Goal: Transaction & Acquisition: Purchase product/service

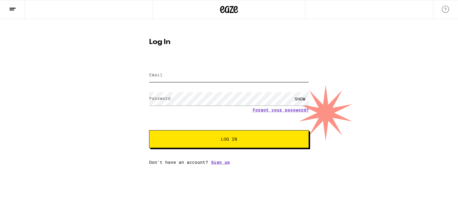
click at [198, 71] on input "Email" at bounding box center [229, 75] width 160 height 13
type input "[EMAIL_ADDRESS][DOMAIN_NAME]"
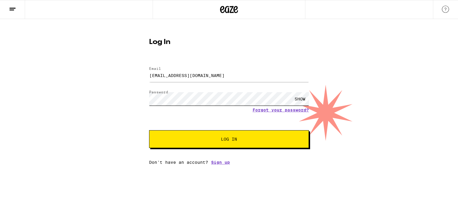
click at [149, 130] on button "Log In" at bounding box center [229, 139] width 160 height 18
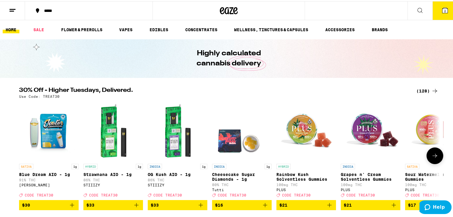
click at [431, 89] on icon at bounding box center [434, 89] width 7 height 7
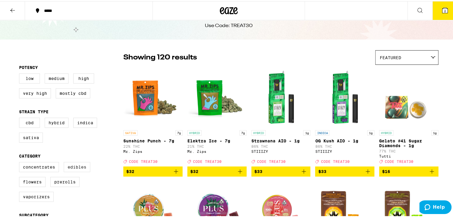
scroll to position [30, 0]
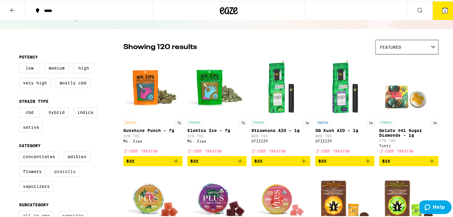
click at [65, 174] on label "Prerolls" at bounding box center [64, 171] width 29 height 10
click at [21, 152] on input "Prerolls" at bounding box center [20, 152] width 0 height 0
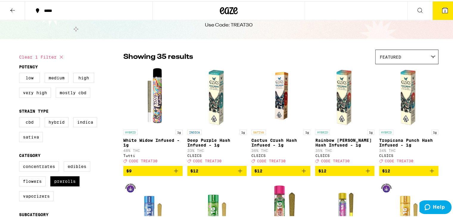
scroll to position [30, 0]
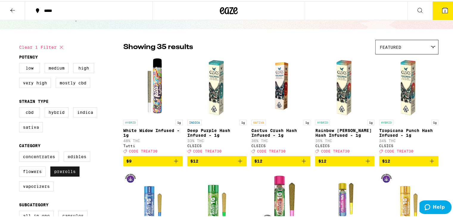
click at [70, 173] on label "Prerolls" at bounding box center [64, 171] width 29 height 10
click at [21, 152] on input "Prerolls" at bounding box center [20, 152] width 0 height 0
checkbox input "false"
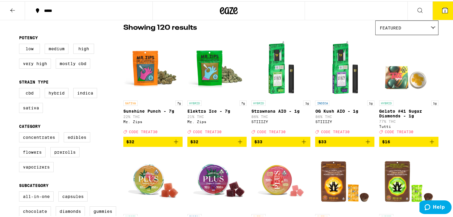
scroll to position [60, 0]
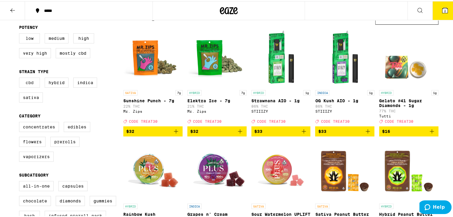
click at [27, 82] on label "CBD" at bounding box center [29, 82] width 21 height 10
click at [21, 78] on input "CBD" at bounding box center [20, 77] width 0 height 0
checkbox input "true"
